Goal: Check status: Check status

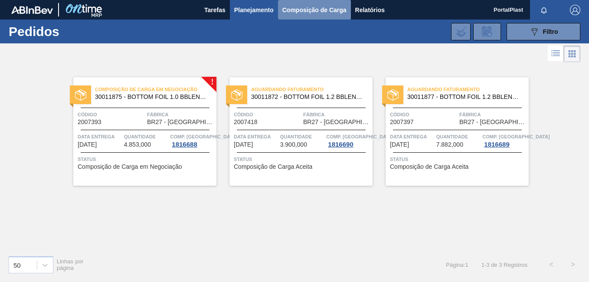
click at [284, 11] on span "Composição de Carga" at bounding box center [315, 10] width 64 height 10
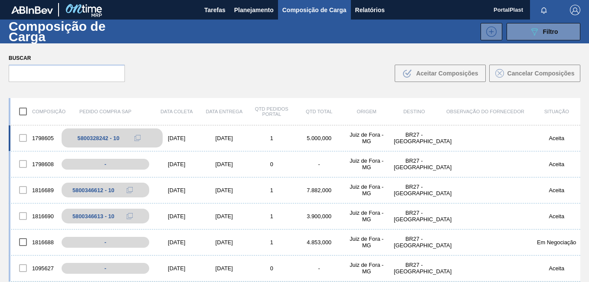
click at [94, 141] on div "5800328242 - 10" at bounding box center [99, 138] width 42 height 7
click at [138, 138] on icon at bounding box center [138, 138] width 6 height 6
drag, startPoint x: 110, startPoint y: 137, endPoint x: 99, endPoint y: 137, distance: 11.3
click at [99, 137] on div "5800328242 - 10" at bounding box center [99, 138] width 42 height 7
drag, startPoint x: 99, startPoint y: 137, endPoint x: 43, endPoint y: 139, distance: 55.6
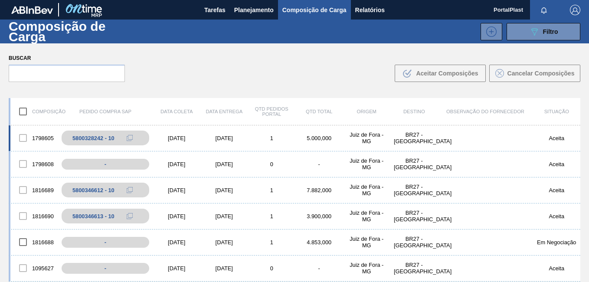
click at [43, 139] on div "1798605" at bounding box center [34, 138] width 48 height 18
click at [20, 138] on div at bounding box center [23, 138] width 18 height 18
drag, startPoint x: 94, startPoint y: 138, endPoint x: 71, endPoint y: 140, distance: 23.1
click at [71, 140] on div "5800328242 - 10" at bounding box center [112, 137] width 101 height 19
drag, startPoint x: 117, startPoint y: 136, endPoint x: 124, endPoint y: 136, distance: 6.9
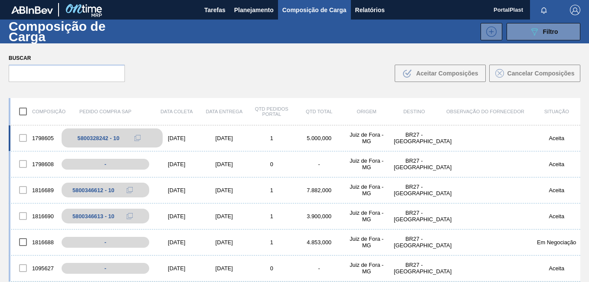
click at [117, 136] on div "5800328242 - 10" at bounding box center [99, 138] width 42 height 7
click at [138, 137] on icon at bounding box center [138, 138] width 6 height 6
click at [83, 140] on div "5800328242 - 10" at bounding box center [99, 138] width 42 height 7
click at [83, 139] on div "5800328242 - 10" at bounding box center [99, 138] width 42 height 7
drag, startPoint x: 83, startPoint y: 139, endPoint x: 62, endPoint y: 122, distance: 27.1
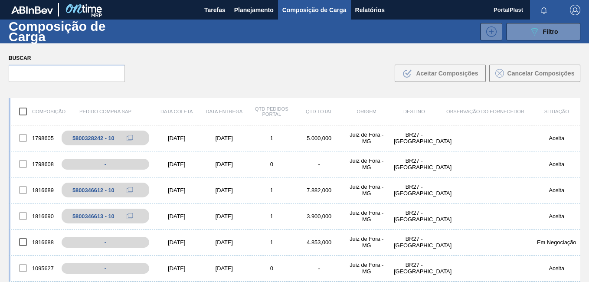
click at [62, 122] on div "Composição Pedido Compra SAP Data coleta Data entrega Qtd Pedidos Portal Qtd To…" at bounding box center [295, 111] width 572 height 27
click at [99, 132] on div "5800328242 - 10" at bounding box center [112, 137] width 101 height 19
click at [50, 140] on div "1798605" at bounding box center [34, 138] width 48 height 18
click at [138, 136] on icon at bounding box center [138, 138] width 6 height 6
click at [257, 11] on span "Planejamento" at bounding box center [253, 10] width 39 height 10
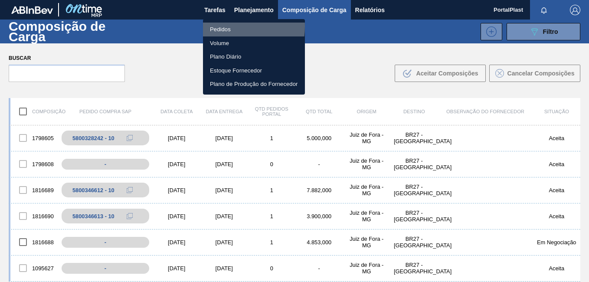
click at [223, 26] on li "Pedidos" at bounding box center [254, 30] width 102 height 14
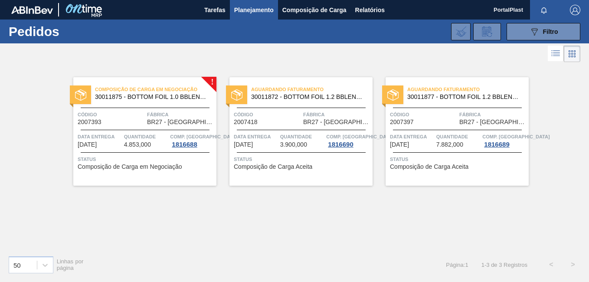
click at [126, 110] on span "Código" at bounding box center [111, 114] width 67 height 9
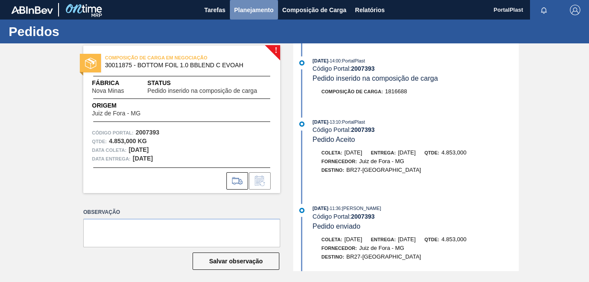
click at [245, 11] on span "Planejamento" at bounding box center [253, 10] width 39 height 10
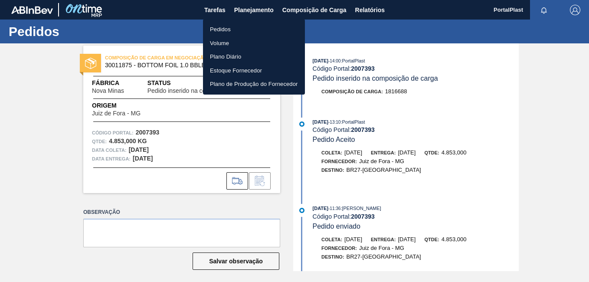
click at [237, 28] on li "Pedidos" at bounding box center [254, 30] width 102 height 14
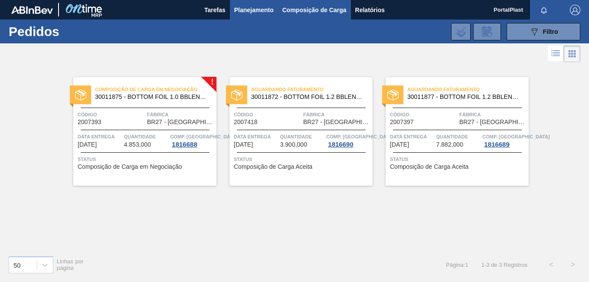
click at [301, 7] on span "Composição de Carga" at bounding box center [315, 10] width 64 height 10
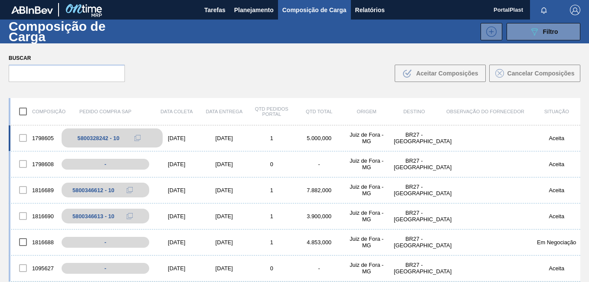
click at [88, 138] on div "5800328242 - 10" at bounding box center [99, 138] width 42 height 7
click at [105, 137] on div "5800328242 - 10" at bounding box center [99, 138] width 42 height 7
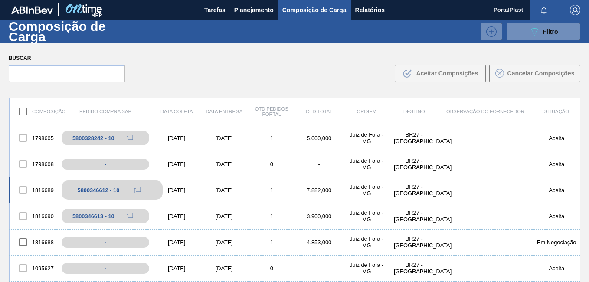
click at [98, 190] on div "5800346612 - 10" at bounding box center [99, 190] width 42 height 7
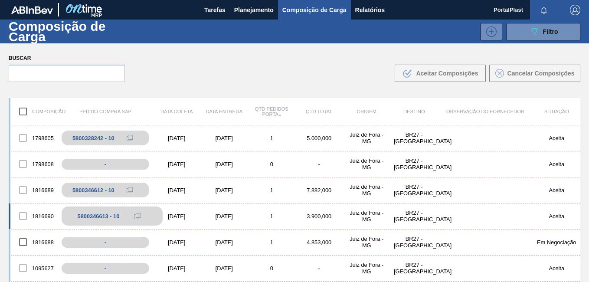
click at [99, 218] on div "5800346613 - 10" at bounding box center [99, 216] width 42 height 7
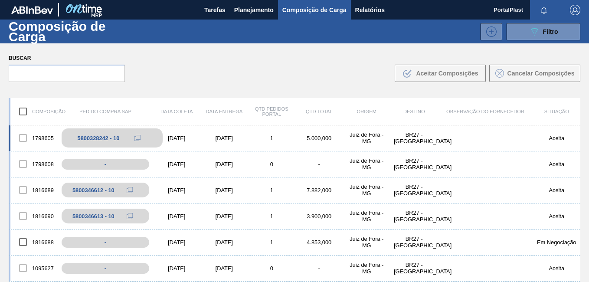
click at [131, 138] on button at bounding box center [137, 138] width 17 height 10
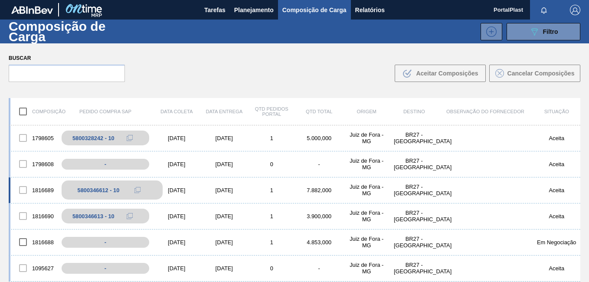
click at [129, 188] on button at bounding box center [137, 190] width 17 height 10
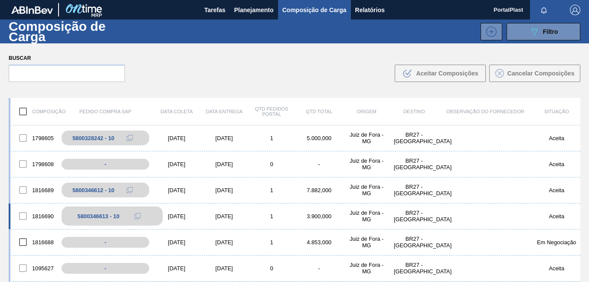
click at [131, 213] on button at bounding box center [137, 216] width 17 height 10
